Goal: Task Accomplishment & Management: Manage account settings

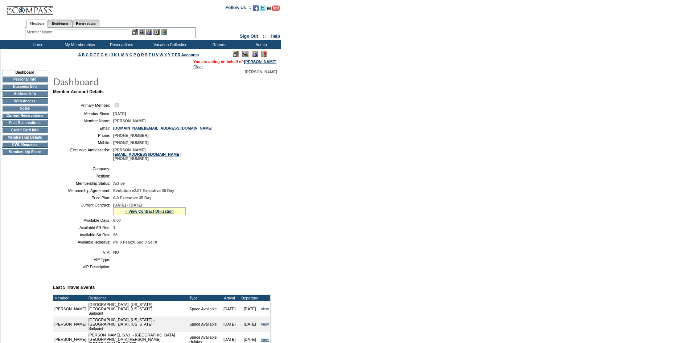
click at [151, 215] on div "» View Contract Utilization" at bounding box center [149, 211] width 73 height 8
click at [152, 213] on link "» View Contract Utilization" at bounding box center [149, 211] width 49 height 4
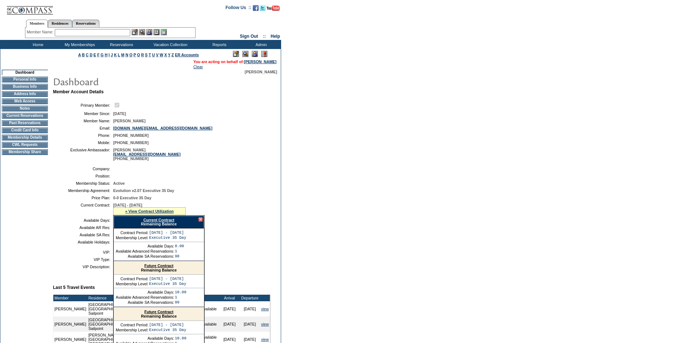
click at [168, 222] on link "Current Contract" at bounding box center [158, 220] width 31 height 4
click at [33, 11] on img at bounding box center [29, 7] width 47 height 15
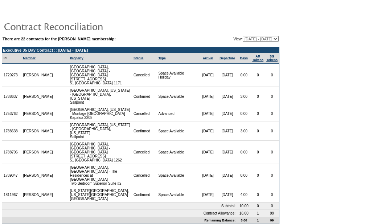
click at [260, 40] on select "[DATE] - [DATE] [DATE] - [DATE] [DATE] - [DATE] [DATE] - [DATE] [DATE] - [DATE]…" at bounding box center [261, 39] width 36 height 6
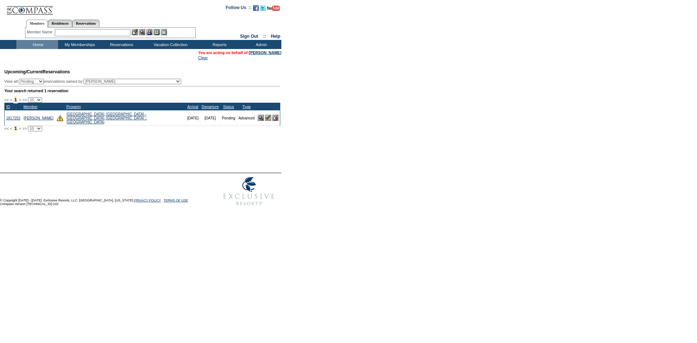
click at [272, 118] on img at bounding box center [275, 118] width 6 height 6
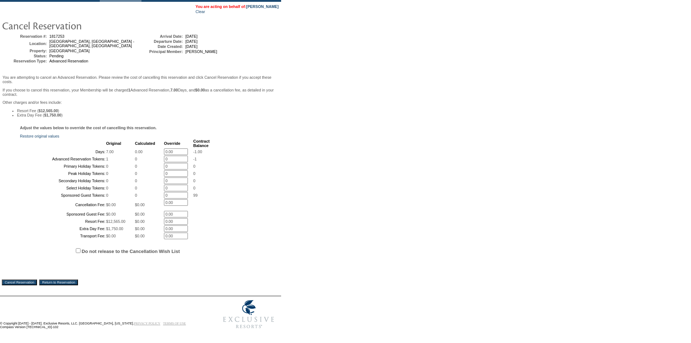
scroll to position [110, 0]
click at [28, 283] on input "Cancel Reservation" at bounding box center [19, 282] width 35 height 6
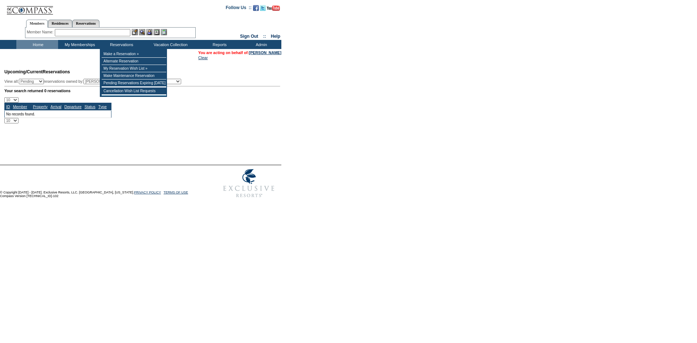
click at [101, 34] on input "text" at bounding box center [92, 32] width 75 height 7
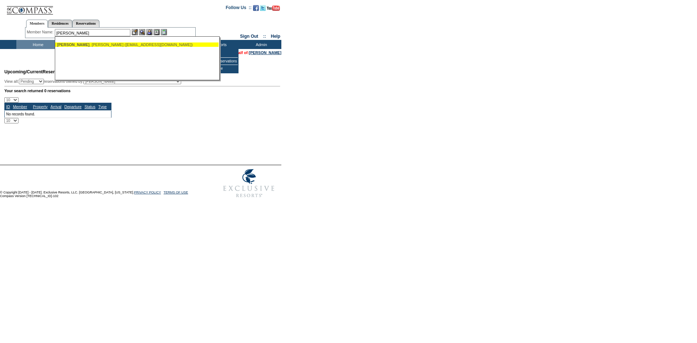
click at [154, 42] on div "[PERSON_NAME] ([EMAIL_ADDRESS][DOMAIN_NAME])" at bounding box center [137, 44] width 160 height 4
type input "[PERSON_NAME] ([EMAIL_ADDRESS][DOMAIN_NAME])"
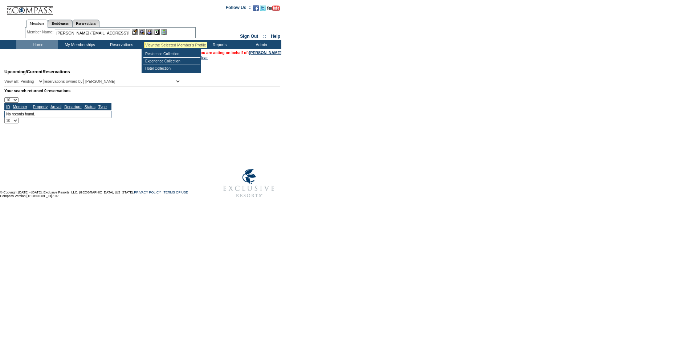
click at [144, 33] on img at bounding box center [142, 32] width 6 height 6
